Goal: Task Accomplishment & Management: Manage account settings

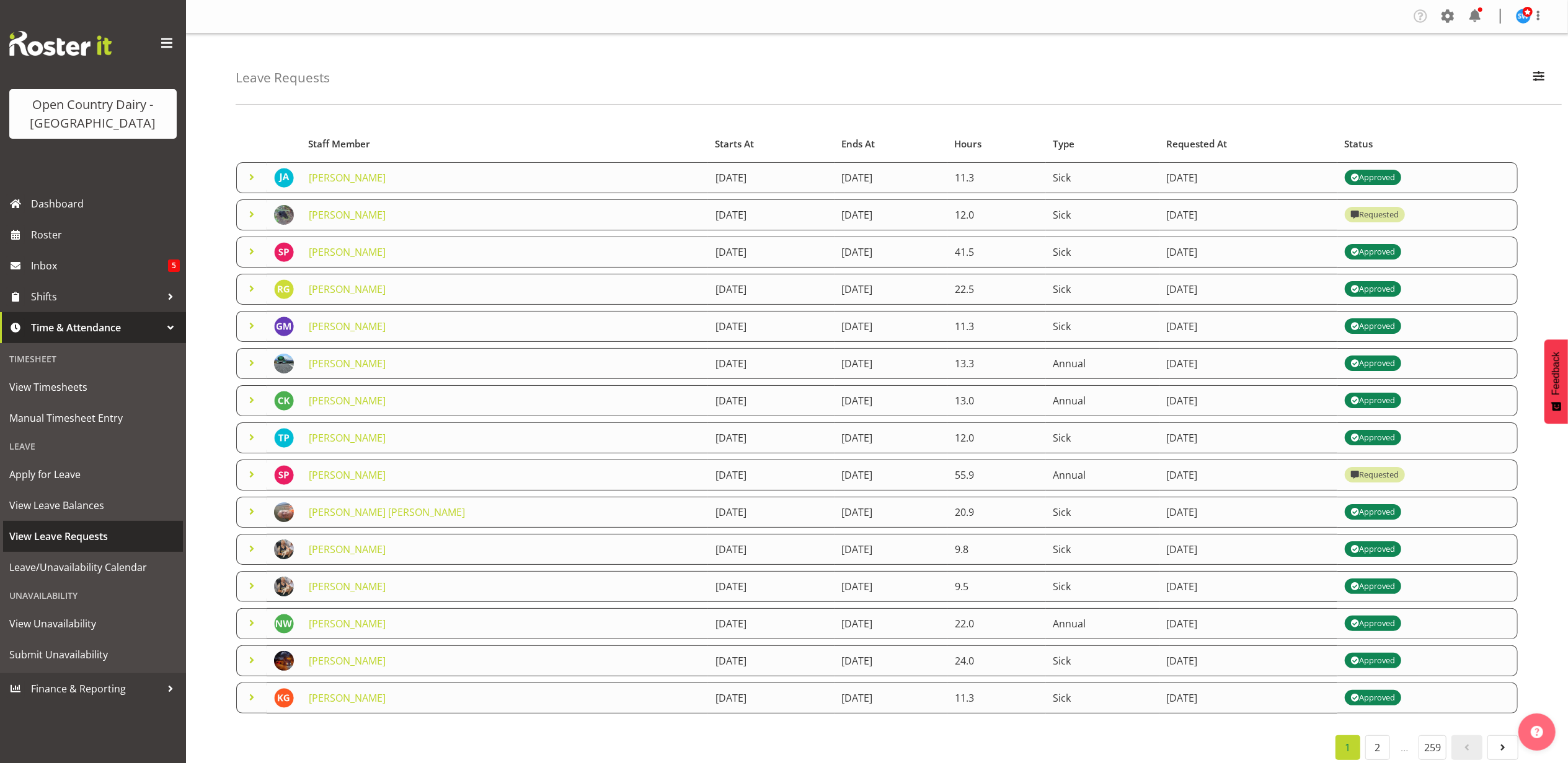
click at [50, 529] on span "View Leave Requests" at bounding box center [93, 536] width 168 height 18
click at [251, 213] on span at bounding box center [252, 215] width 15 height 15
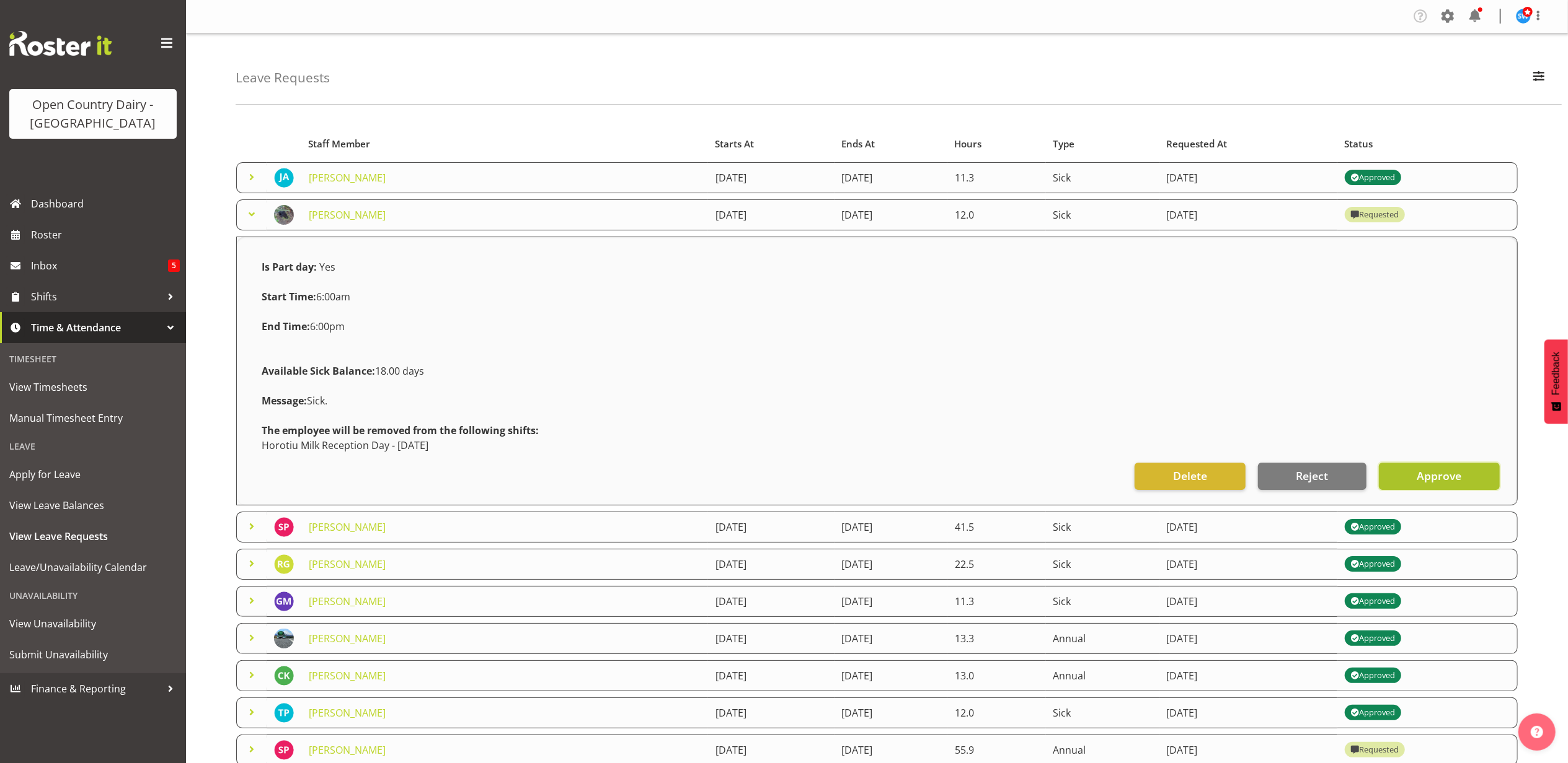
click at [1439, 469] on span "Approve" at bounding box center [1439, 476] width 45 height 16
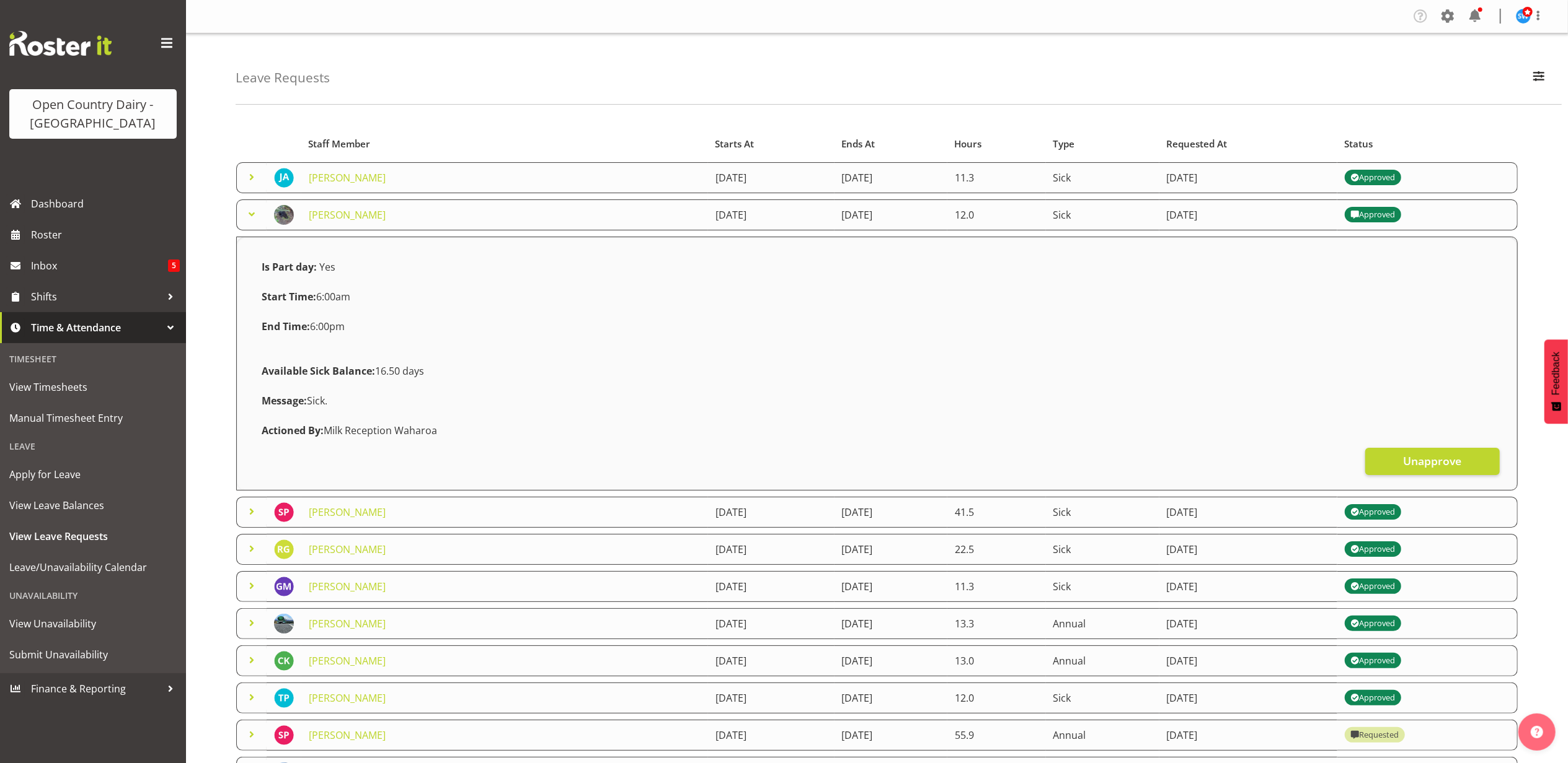
click at [246, 211] on span at bounding box center [252, 215] width 15 height 15
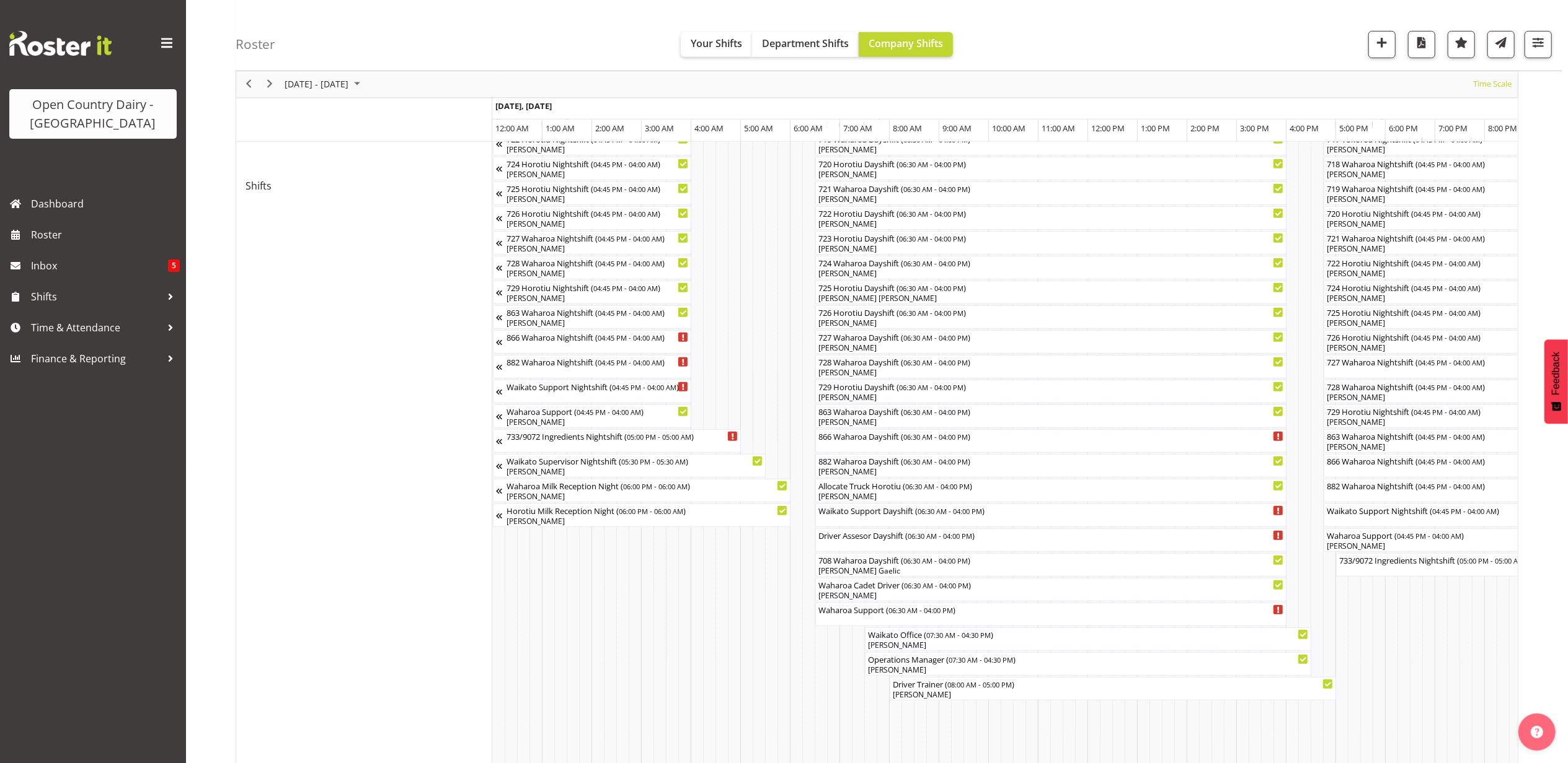
scroll to position [661, 0]
click at [322, 85] on span "[DATE] - [DATE]" at bounding box center [316, 85] width 66 height 15
click at [413, 118] on span "next month" at bounding box center [416, 115] width 22 height 22
click at [318, 197] on span "14" at bounding box center [317, 200] width 18 height 18
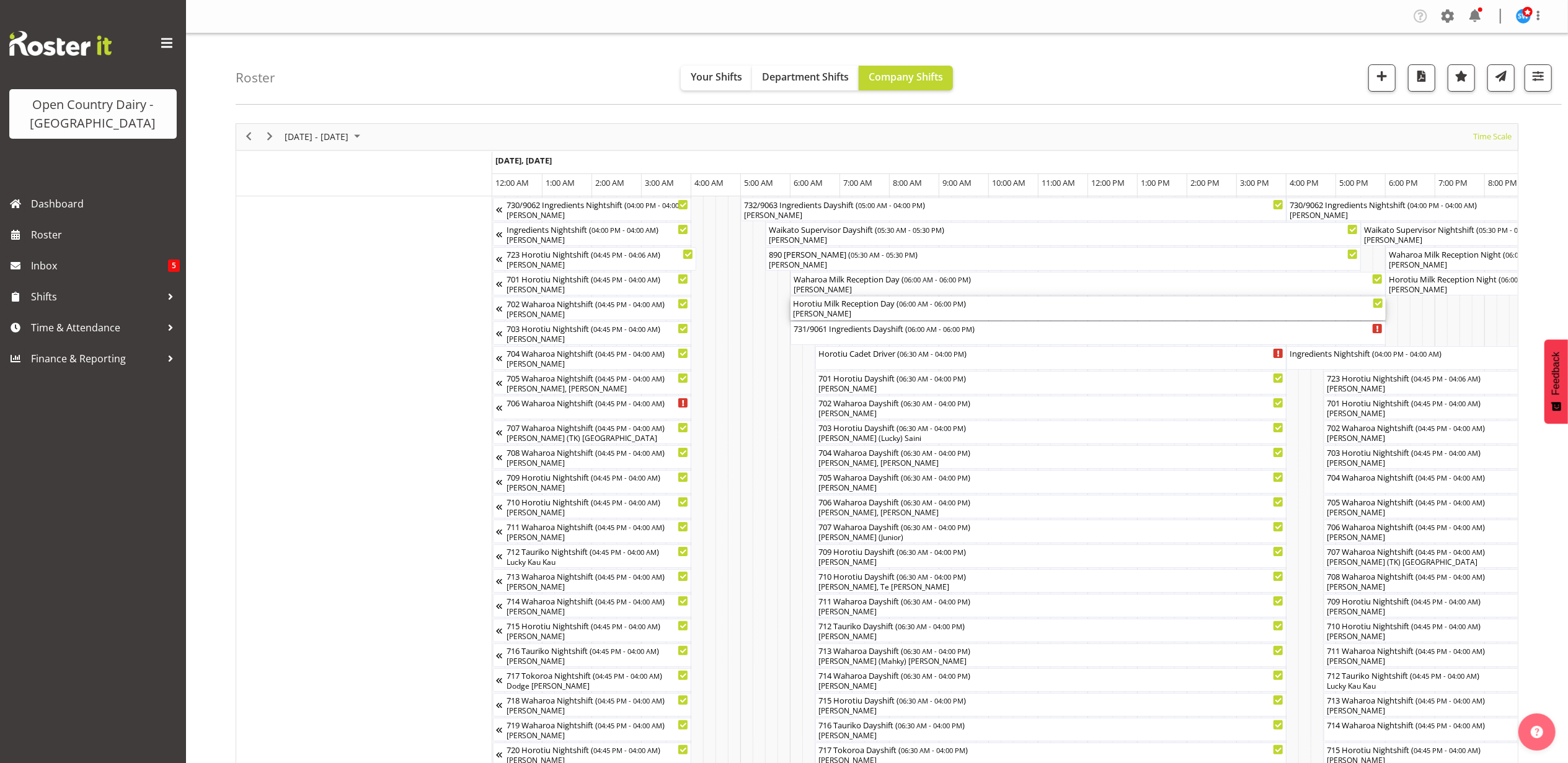
click at [841, 312] on div "[PERSON_NAME]" at bounding box center [1088, 314] width 590 height 11
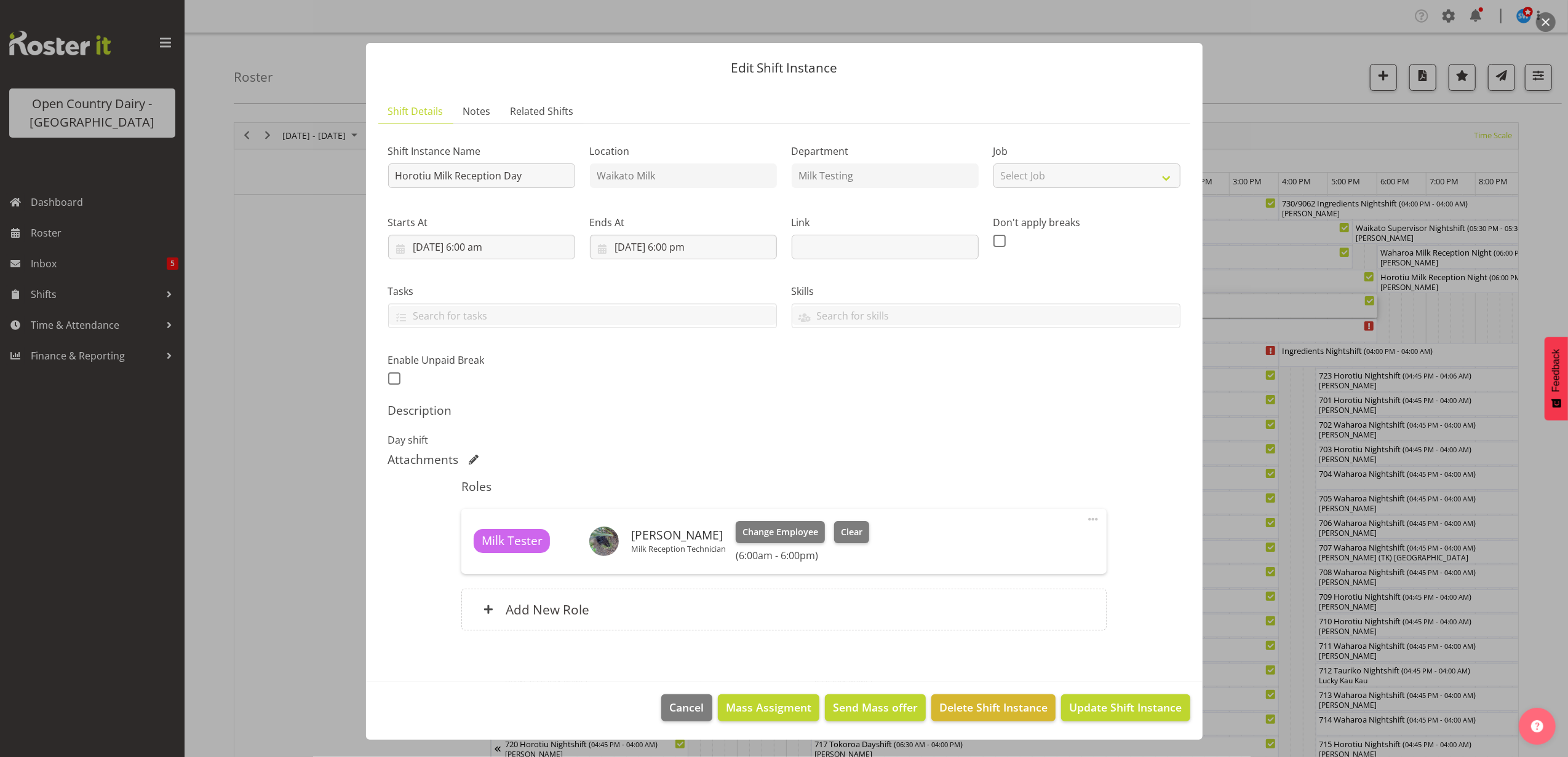
click at [1545, 25] on button "button" at bounding box center [1545, 22] width 20 height 20
